Goal: Find specific page/section: Find specific page/section

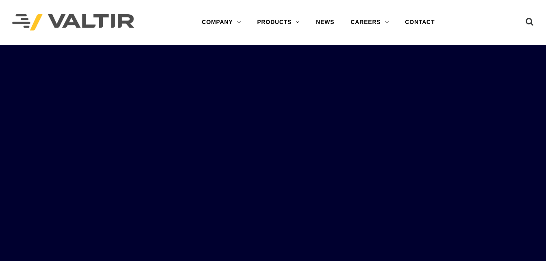
drag, startPoint x: 0, startPoint y: 0, endPoint x: 259, endPoint y: 98, distance: 276.6
click at [259, 98] on rs-slides "LEARN MORE OUR SMART SOLUTIONS ARE ALWAYS EVOLVING. VIEW PRODUCTS WE ARE HIRING…" at bounding box center [273, 175] width 546 height 261
drag, startPoint x: 360, startPoint y: 141, endPoint x: 489, endPoint y: 217, distance: 149.0
click at [489, 217] on rs-slides "LEARN MORE OUR SMART SOLUTIONS ARE ALWAYS EVOLVING. VIEW PRODUCTS WE ARE HIRING…" at bounding box center [273, 175] width 546 height 261
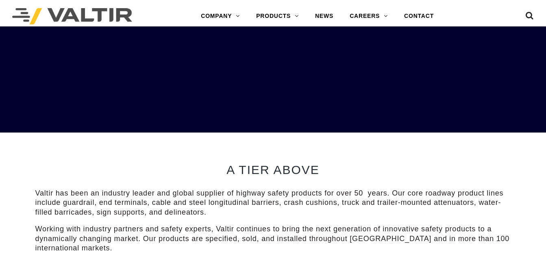
scroll to position [195, 0]
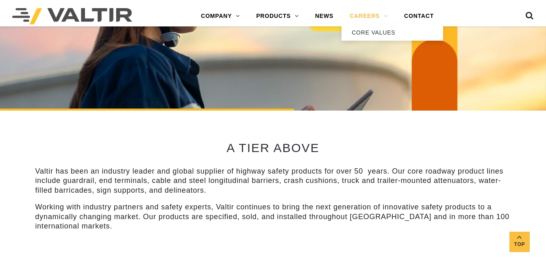
click at [377, 15] on link "CAREERS" at bounding box center [369, 16] width 55 height 16
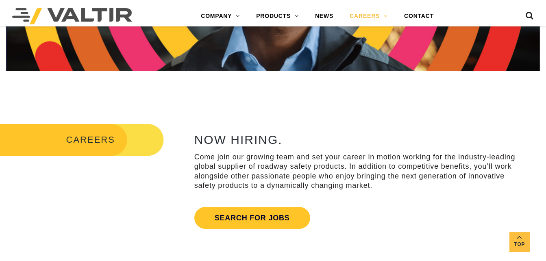
scroll to position [228, 0]
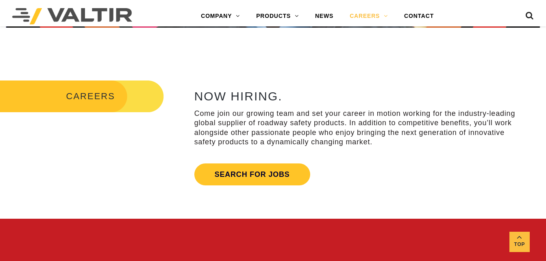
drag, startPoint x: 549, startPoint y: 256, endPoint x: 387, endPoint y: 182, distance: 177.8
click at [387, 182] on div "NOW HIRING. Come join our growing team and set your career in motion working fo…" at bounding box center [359, 139] width 330 height 100
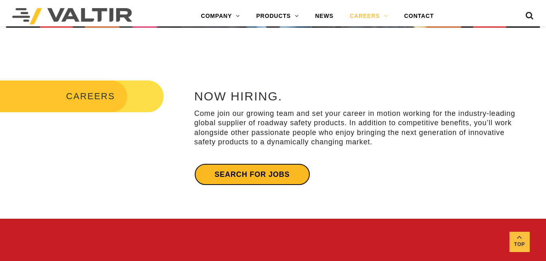
click at [269, 179] on link "Search for jobs" at bounding box center [252, 175] width 116 height 22
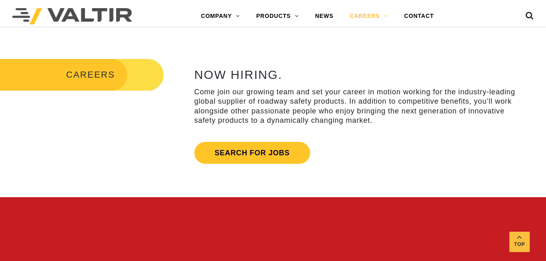
scroll to position [276, 0]
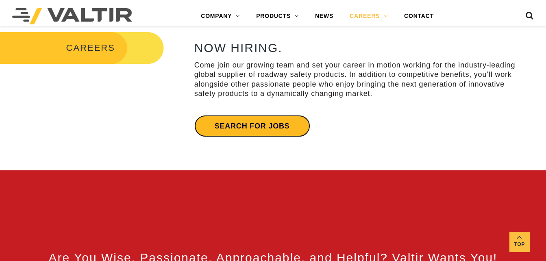
click at [289, 129] on link "Search for jobs" at bounding box center [252, 126] width 116 height 22
